Goal: Transaction & Acquisition: Purchase product/service

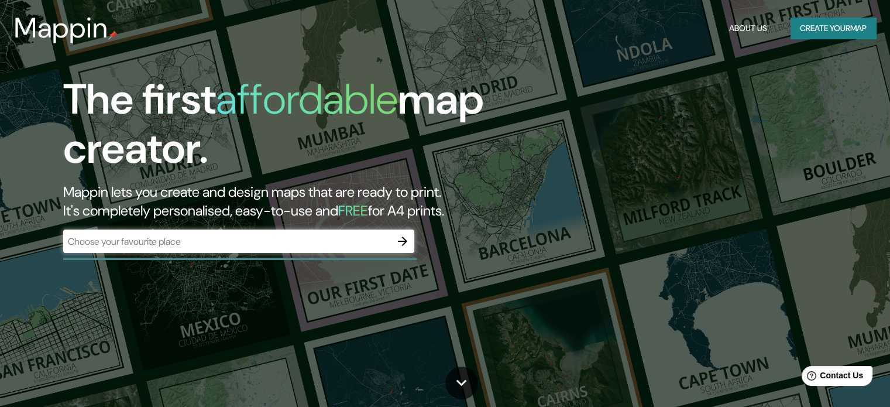
click at [290, 232] on div "​" at bounding box center [238, 240] width 351 height 23
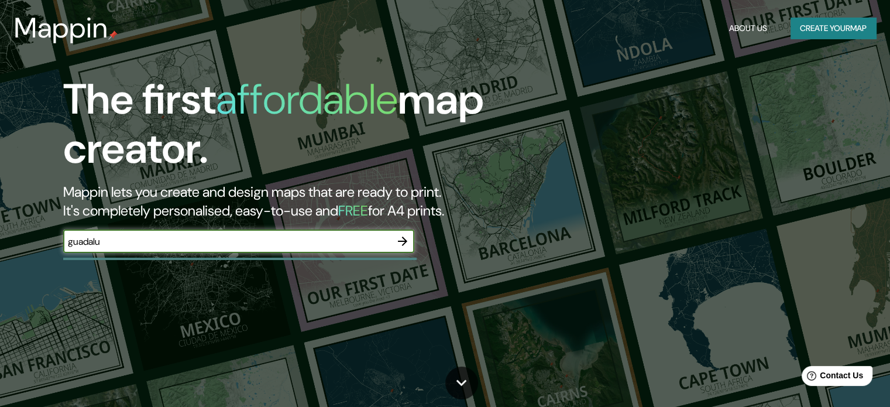
type input "guadalue"
click at [834, 35] on button "Create your map" at bounding box center [832, 29] width 85 height 22
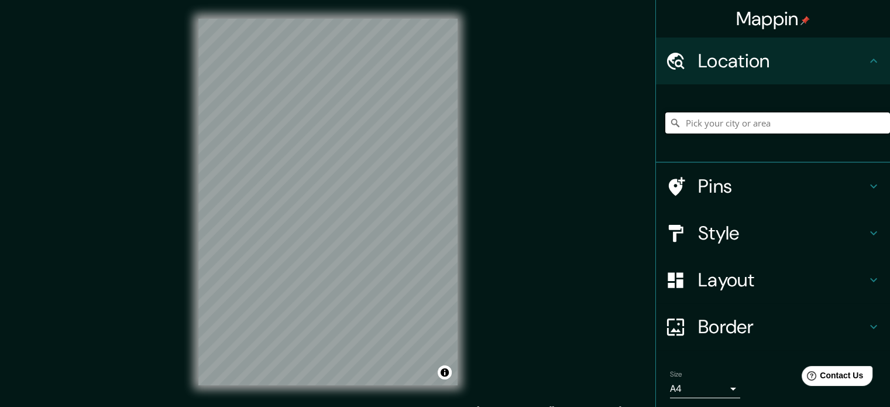
click at [742, 121] on input "Pick your city or area" at bounding box center [777, 122] width 225 height 21
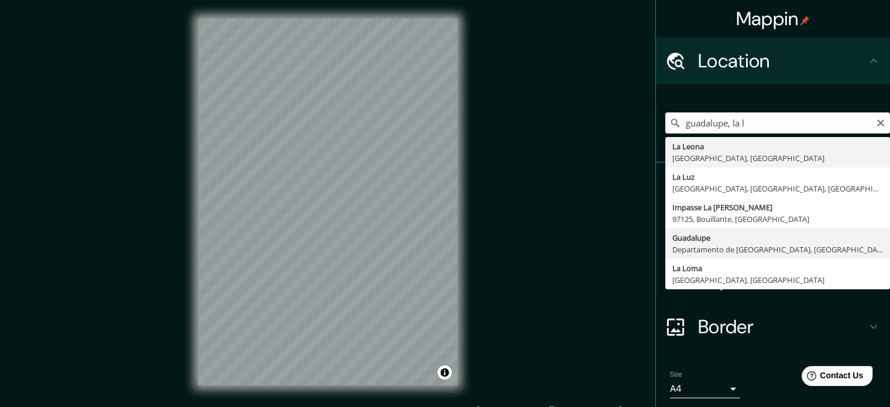
type input "Guadalupe, Departamento de La Libertad, Perú"
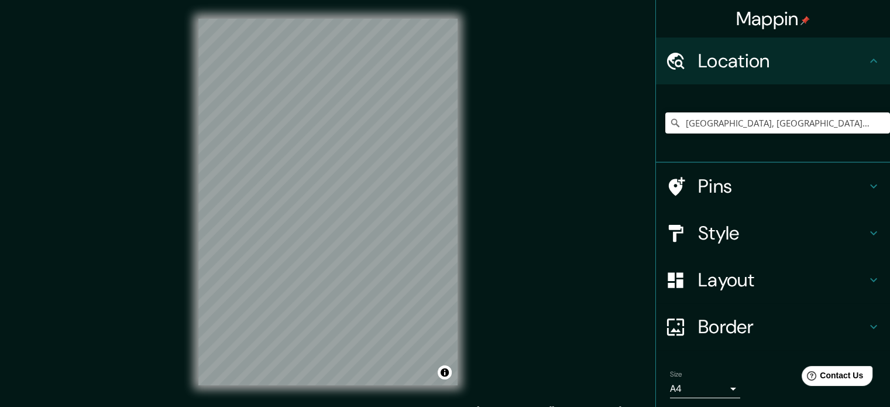
click at [756, 238] on h4 "Style" at bounding box center [782, 232] width 168 height 23
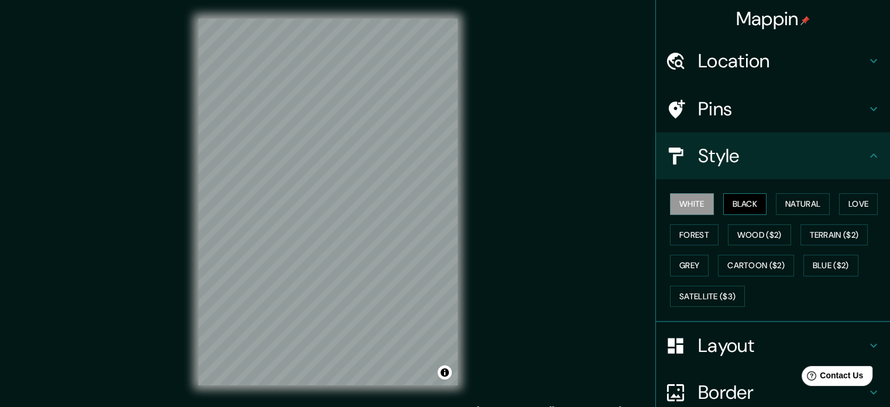
click at [742, 200] on button "Black" at bounding box center [745, 204] width 44 height 22
click at [670, 204] on button "White" at bounding box center [692, 204] width 44 height 22
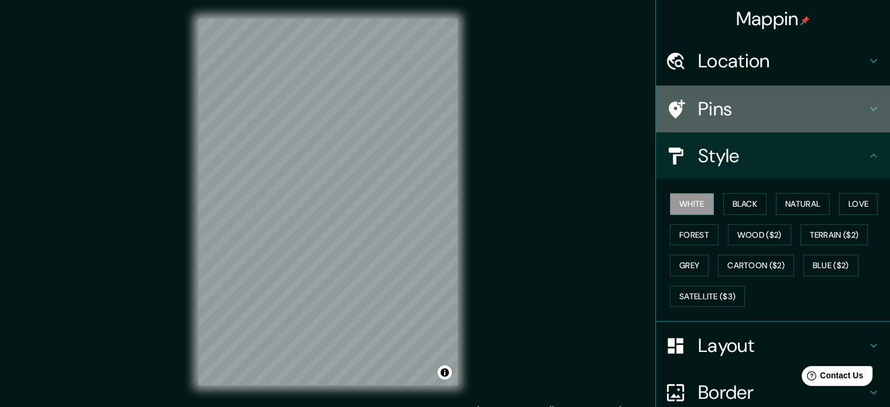
click at [732, 112] on h4 "Pins" at bounding box center [782, 108] width 168 height 23
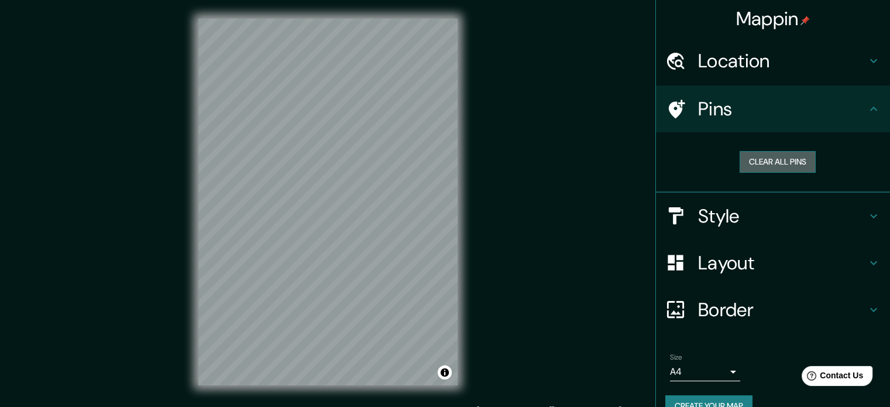
click at [765, 159] on button "Clear all pins" at bounding box center [777, 162] width 76 height 22
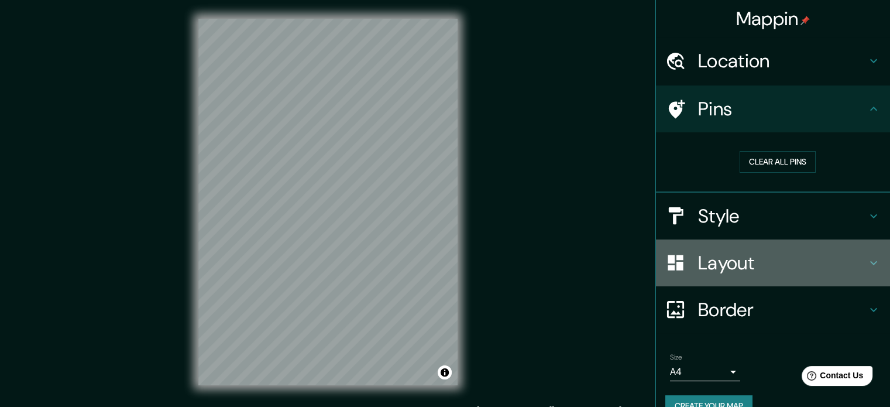
click at [710, 261] on h4 "Layout" at bounding box center [782, 262] width 168 height 23
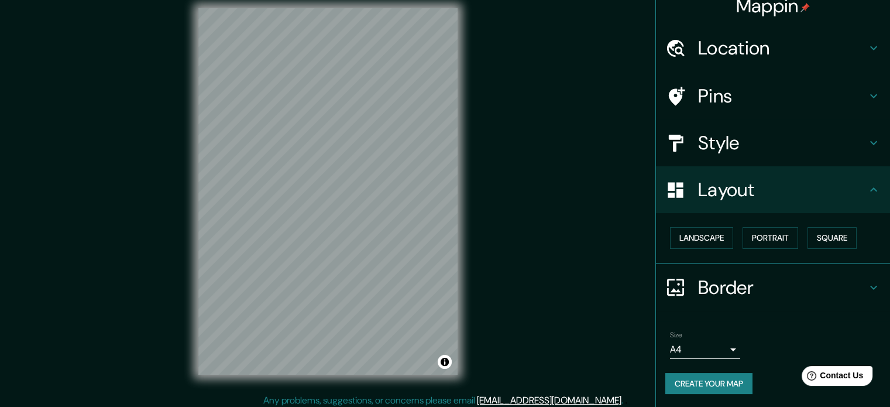
scroll to position [15, 0]
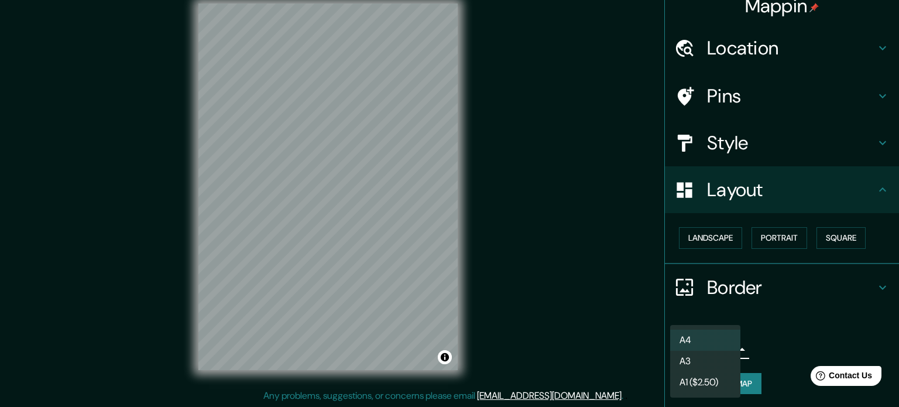
click at [718, 347] on body "Mappin Location Guadalupe, Departamento de La Libertad, Perú Pins Style Layout …" at bounding box center [449, 188] width 899 height 407
click at [711, 360] on li "A3" at bounding box center [705, 360] width 70 height 21
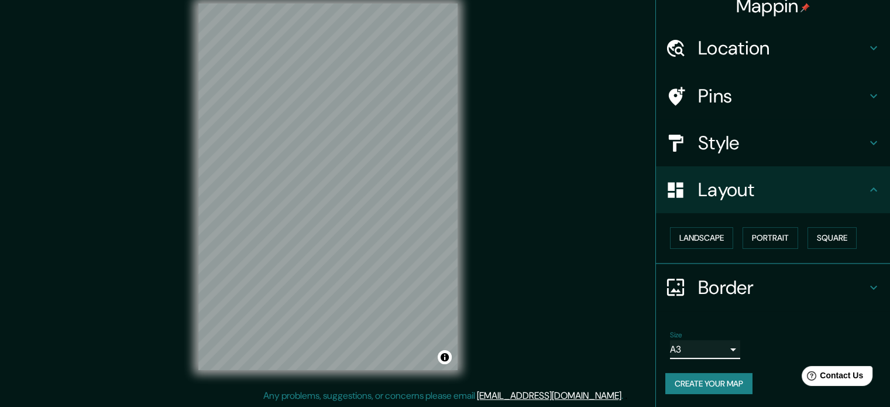
scroll to position [13, 0]
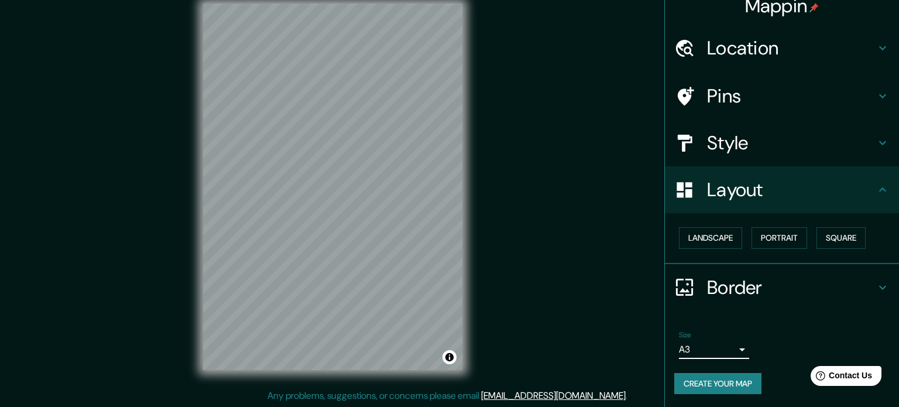
click at [686, 344] on body "Mappin Location Guadalupe, Departamento de La Libertad, Perú Pins Style Layout …" at bounding box center [449, 188] width 899 height 407
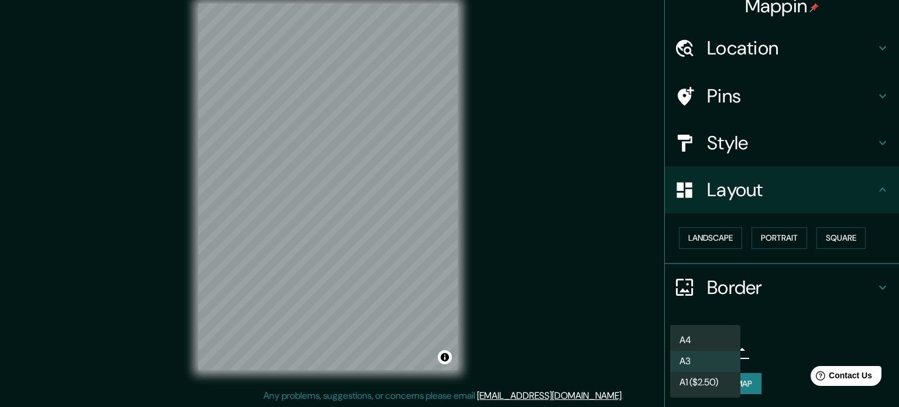
click at [711, 381] on li "A1 ($2.50)" at bounding box center [705, 381] width 70 height 21
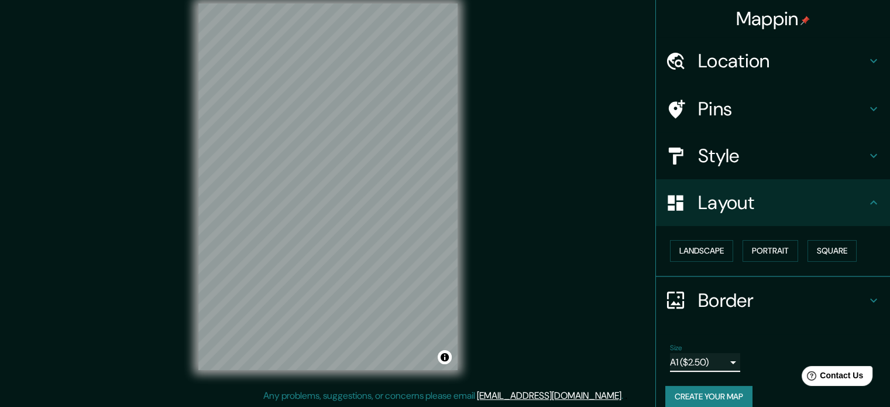
scroll to position [0, 0]
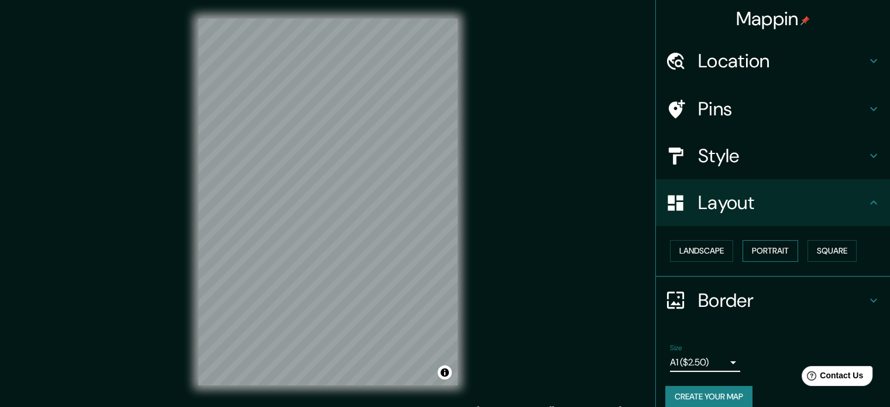
click at [764, 254] on button "Portrait" at bounding box center [770, 251] width 56 height 22
click at [828, 253] on button "Square" at bounding box center [831, 251] width 49 height 22
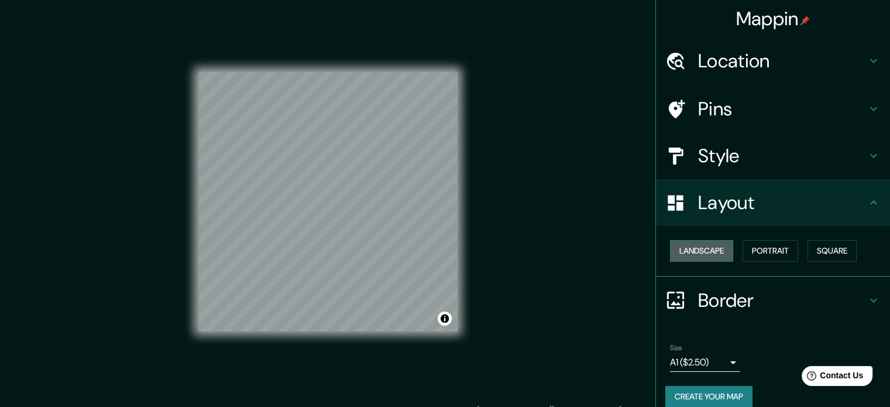
click at [691, 252] on button "Landscape" at bounding box center [701, 251] width 63 height 22
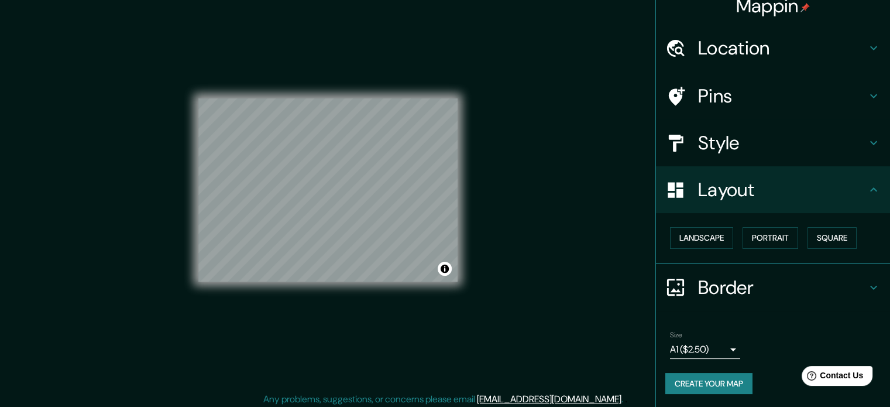
scroll to position [15, 0]
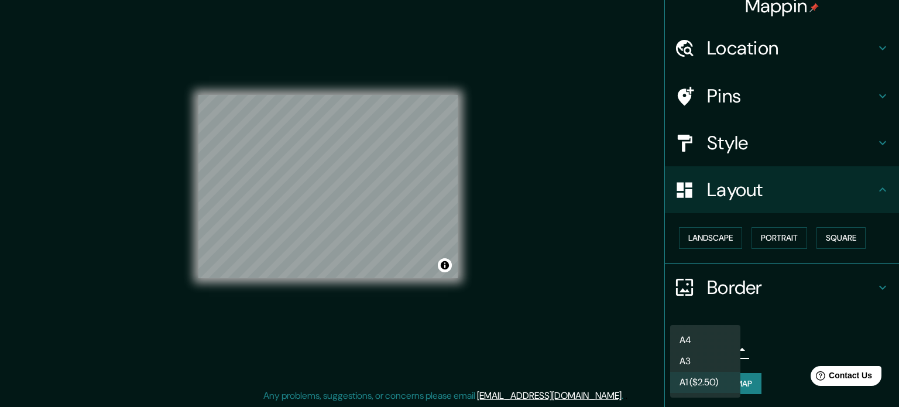
click at [721, 347] on body "Mappin Location Guadalupe, Departamento de La Libertad, Perú Pins Style Layout …" at bounding box center [449, 188] width 899 height 407
click at [707, 366] on li "A3" at bounding box center [705, 360] width 70 height 21
type input "a4"
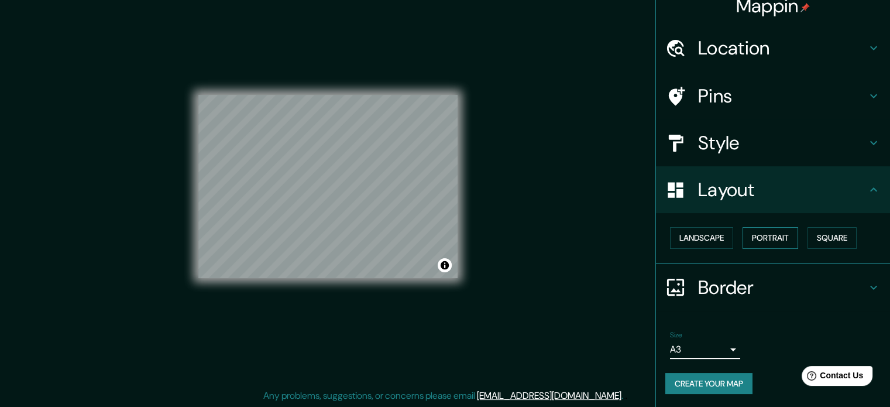
click at [772, 236] on button "Portrait" at bounding box center [770, 238] width 56 height 22
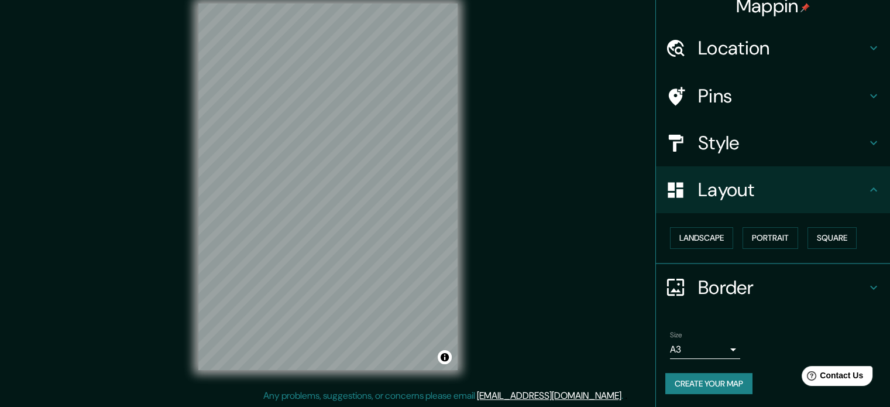
click at [701, 383] on button "Create your map" at bounding box center [708, 384] width 87 height 22
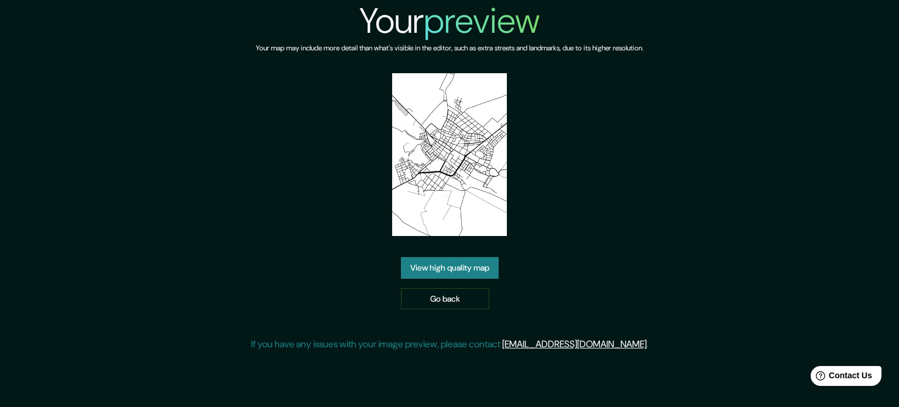
click at [475, 190] on img at bounding box center [449, 154] width 115 height 163
click at [463, 265] on link "View high quality map" at bounding box center [450, 268] width 98 height 22
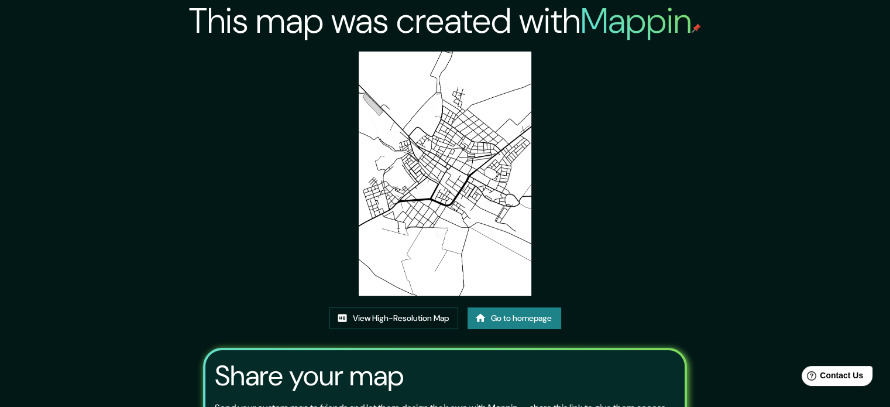
click at [441, 194] on img at bounding box center [445, 173] width 173 height 244
